Goal: Navigation & Orientation: Find specific page/section

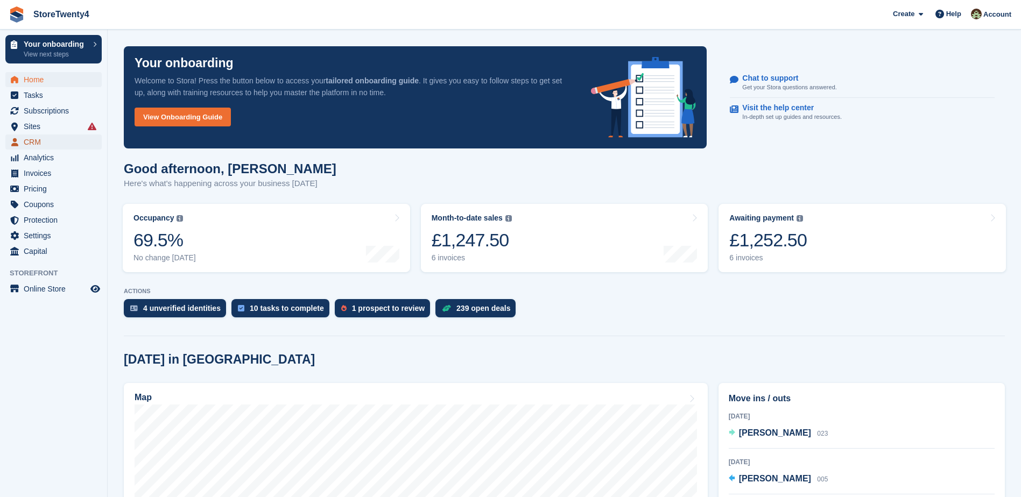
click at [34, 139] on span "CRM" at bounding box center [56, 142] width 65 height 15
